Goal: Contribute content: Contribute content

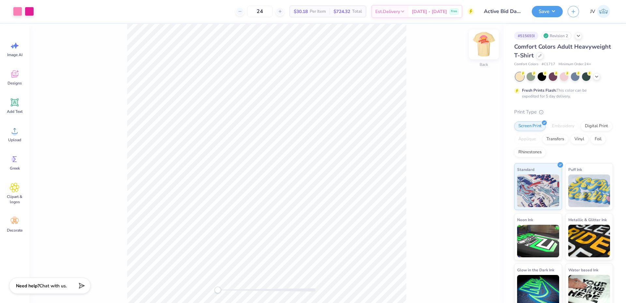
click at [487, 42] on img at bounding box center [484, 44] width 26 height 26
click at [484, 45] on img at bounding box center [484, 44] width 26 height 26
click at [27, 13] on div at bounding box center [29, 10] width 9 height 9
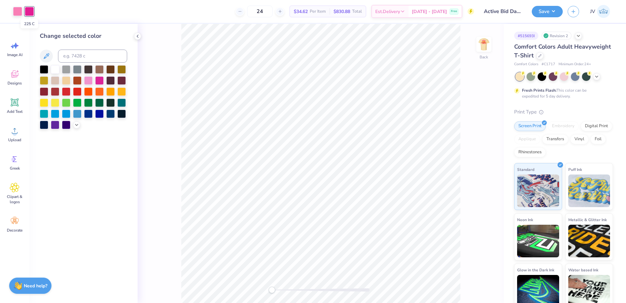
click at [27, 13] on div at bounding box center [29, 11] width 9 height 9
click at [79, 54] on input at bounding box center [92, 56] width 69 height 13
type input "211"
click at [172, 152] on div "Back" at bounding box center [321, 163] width 366 height 279
click at [161, 159] on div "Back" at bounding box center [321, 163] width 366 height 279
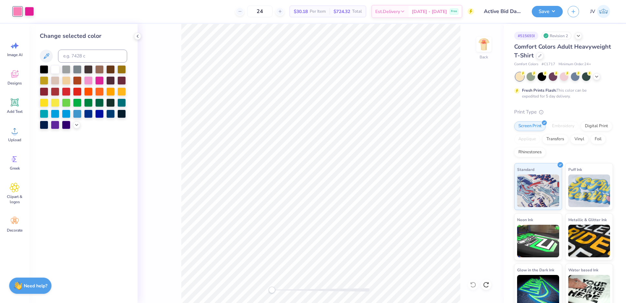
click at [15, 8] on div at bounding box center [17, 11] width 9 height 9
click at [100, 54] on input at bounding box center [92, 56] width 69 height 13
type input "176"
click at [29, 9] on div at bounding box center [29, 10] width 9 height 9
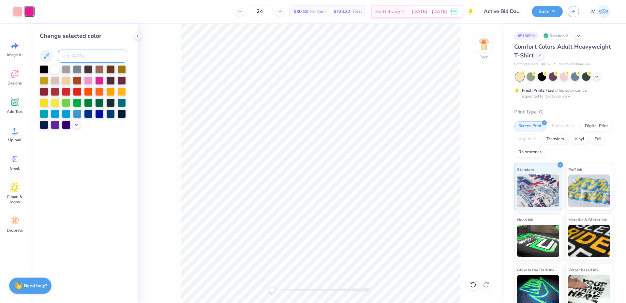
click at [81, 57] on input at bounding box center [92, 56] width 69 height 13
type input "211"
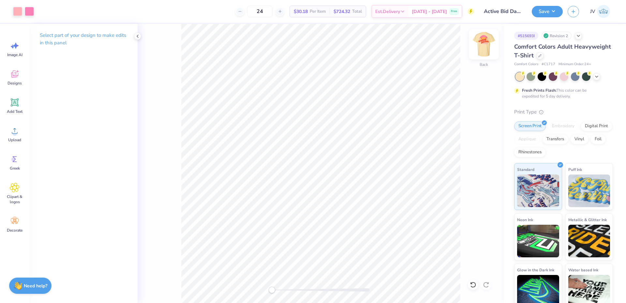
click at [484, 43] on img at bounding box center [484, 44] width 26 height 26
click at [543, 9] on button "Save" at bounding box center [547, 10] width 31 height 11
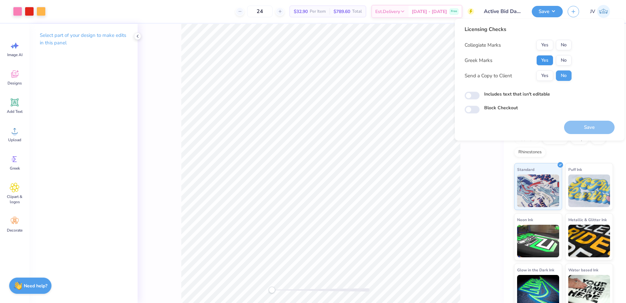
click at [543, 57] on button "Yes" at bounding box center [544, 60] width 17 height 10
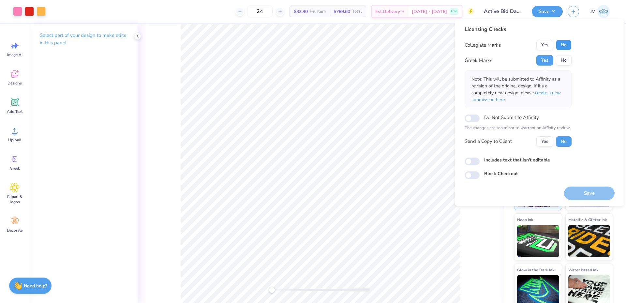
click at [565, 45] on button "No" at bounding box center [564, 45] width 16 height 10
click at [543, 90] on span "create a new submission here" at bounding box center [515, 96] width 89 height 13
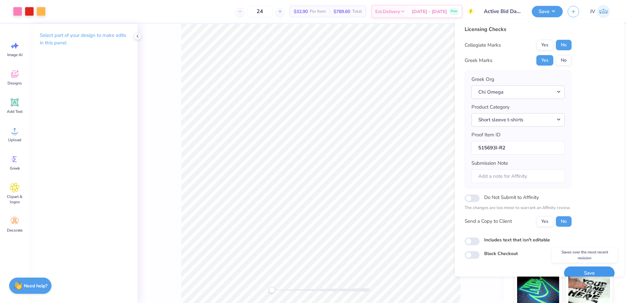
click at [583, 270] on button "Save" at bounding box center [589, 272] width 51 height 13
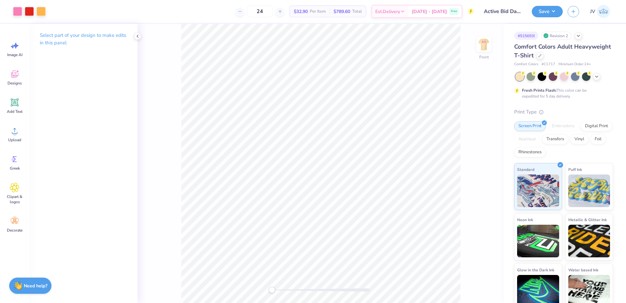
click at [160, 203] on div "Front" at bounding box center [321, 163] width 366 height 279
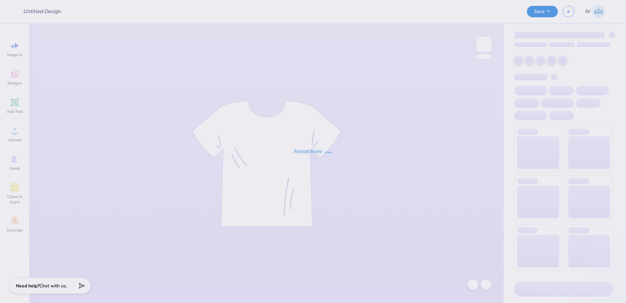
type input "Merch for Tau Kappa Epsilon"
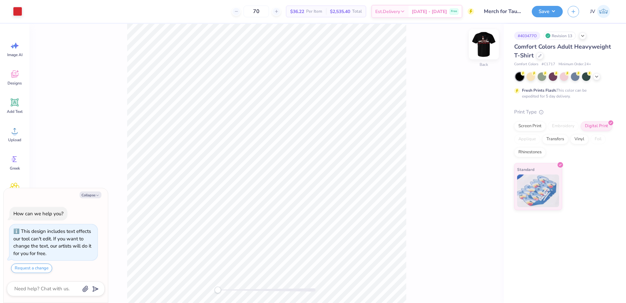
click at [485, 39] on img at bounding box center [484, 44] width 26 height 26
click at [482, 49] on img at bounding box center [484, 44] width 26 height 26
click at [95, 193] on button "Collapse" at bounding box center [91, 194] width 22 height 7
type textarea "x"
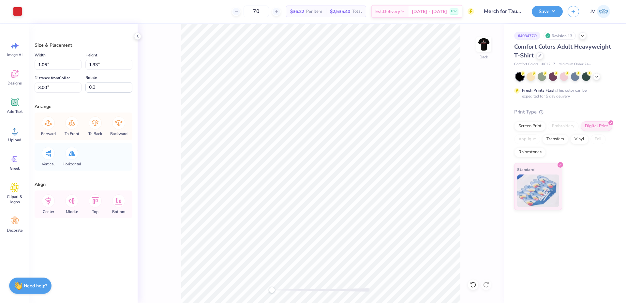
type input "0.93"
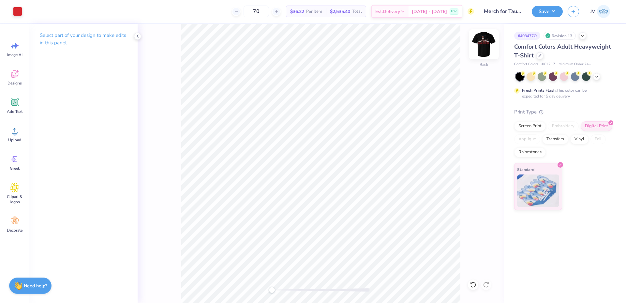
click at [480, 45] on img at bounding box center [484, 44] width 26 height 26
